Goal: Task Accomplishment & Management: Manage account settings

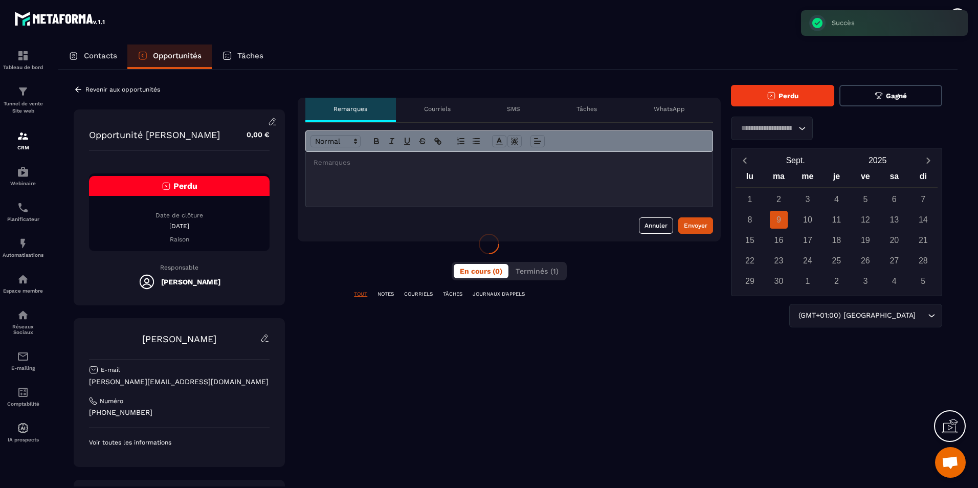
scroll to position [618, 0]
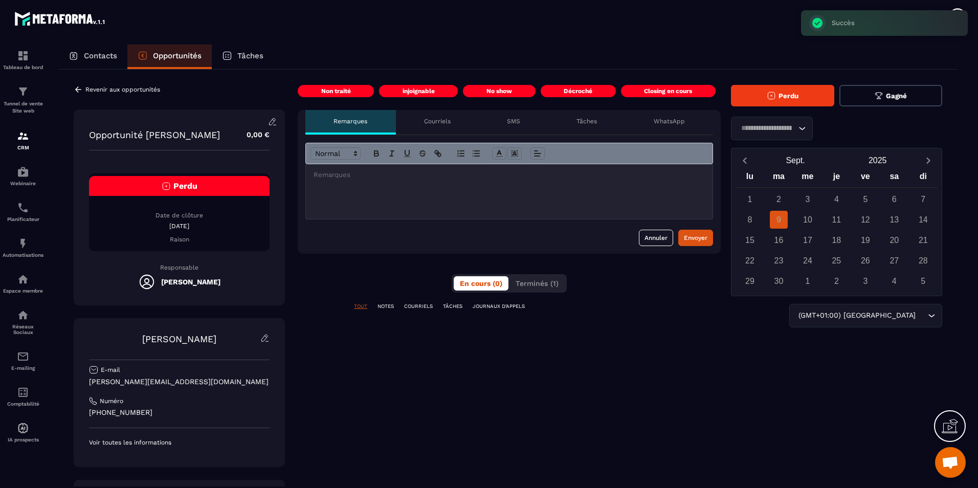
click at [790, 98] on span "Perdu" at bounding box center [789, 96] width 20 height 8
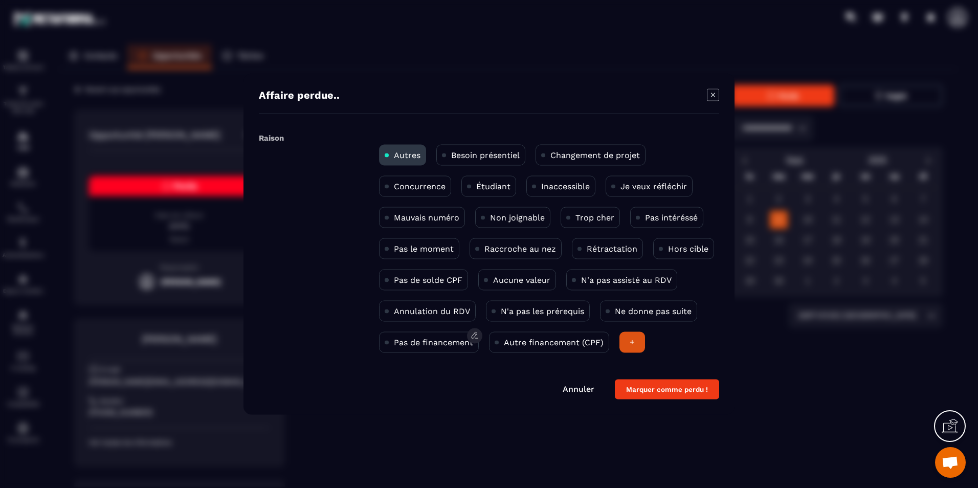
click at [446, 348] on div "Pas de financement" at bounding box center [429, 342] width 100 height 21
click at [669, 389] on button "Marquer comme perdu !" at bounding box center [667, 390] width 104 height 20
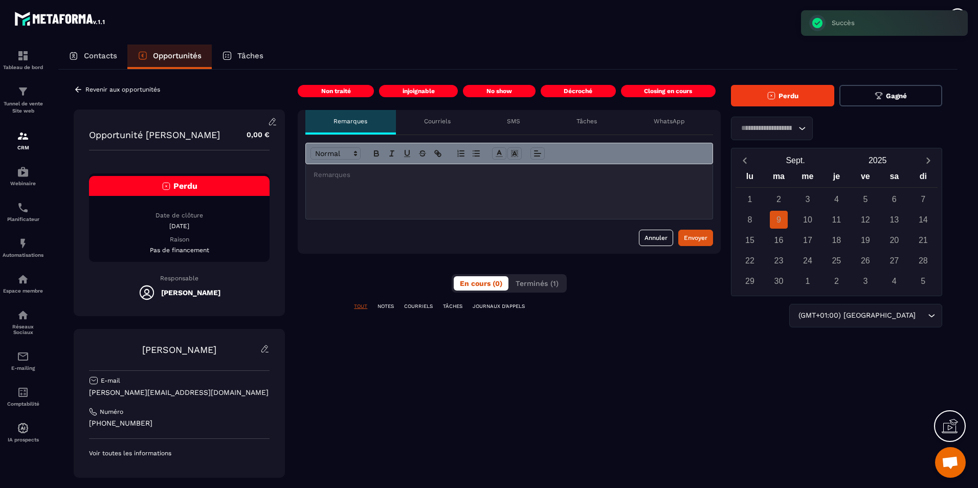
click at [101, 57] on p "Contacts" at bounding box center [100, 55] width 33 height 9
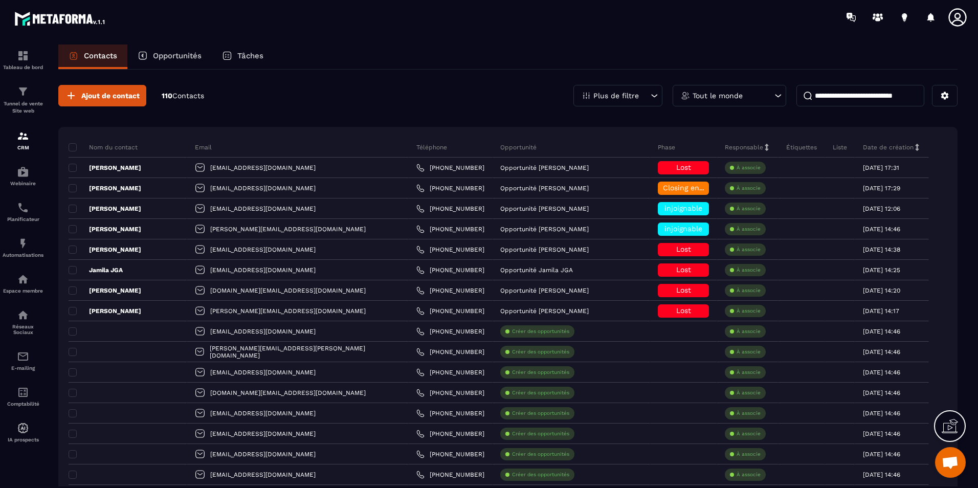
drag, startPoint x: 473, startPoint y: 57, endPoint x: 488, endPoint y: 55, distance: 15.0
click at [475, 57] on div "Contacts Opportunités Tâches" at bounding box center [507, 57] width 899 height 25
click at [857, 104] on input at bounding box center [861, 95] width 128 height 21
paste input "**********"
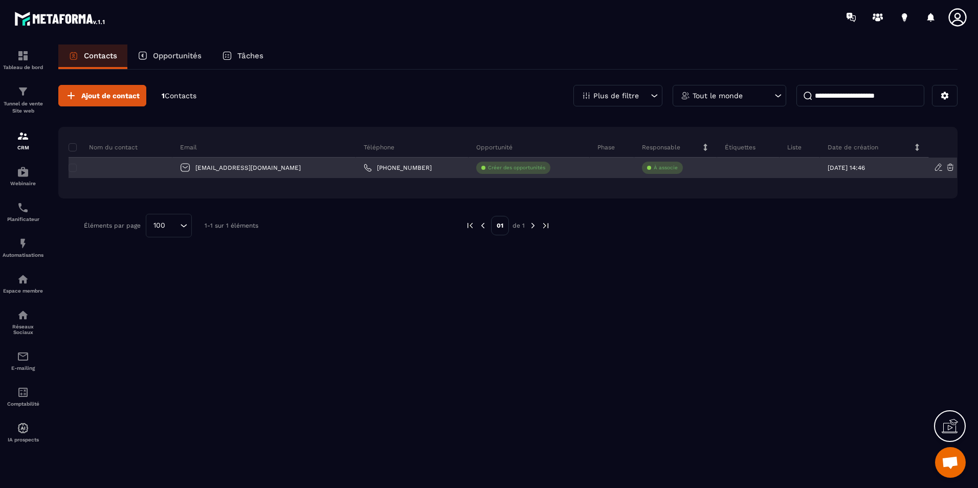
type input "**********"
click at [170, 165] on div at bounding box center [121, 168] width 104 height 20
